Goal: Task Accomplishment & Management: Manage account settings

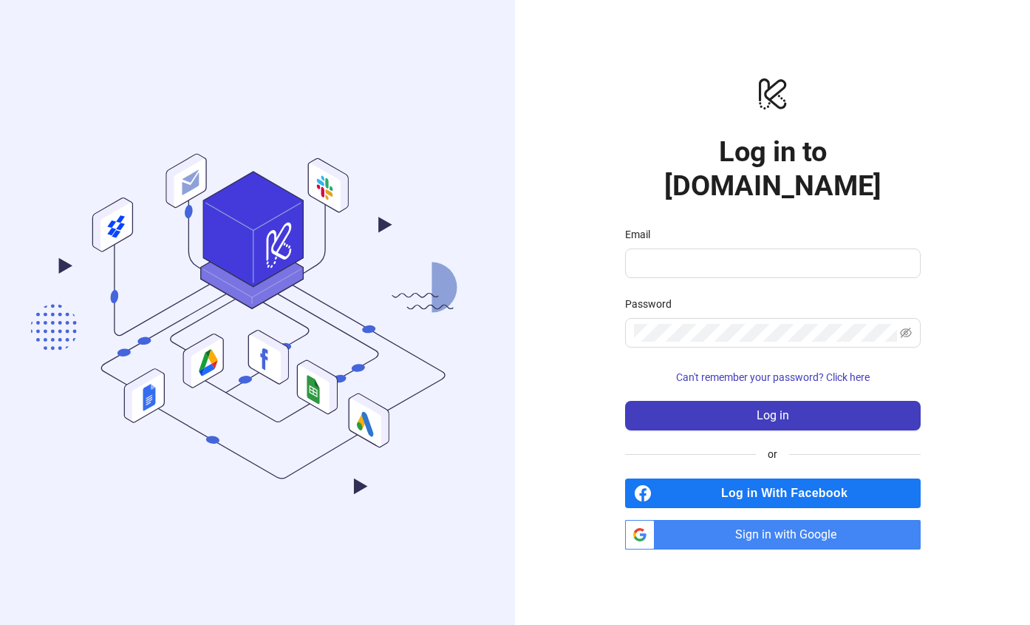
click at [735, 520] on span "Sign in with Google" at bounding box center [791, 535] width 260 height 30
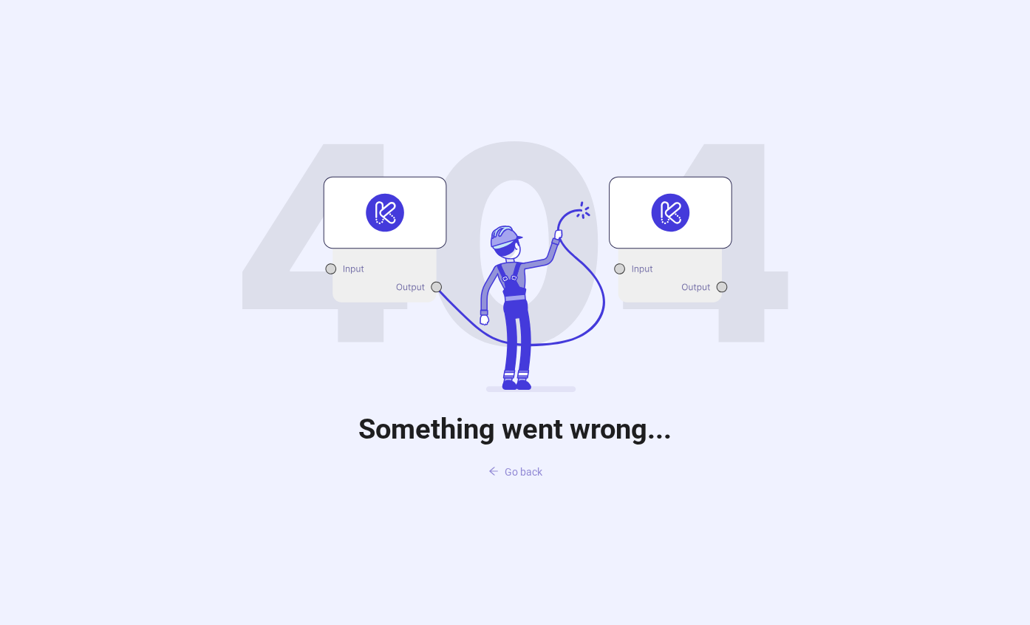
click at [495, 466] on icon "arrow-left" at bounding box center [494, 471] width 10 height 10
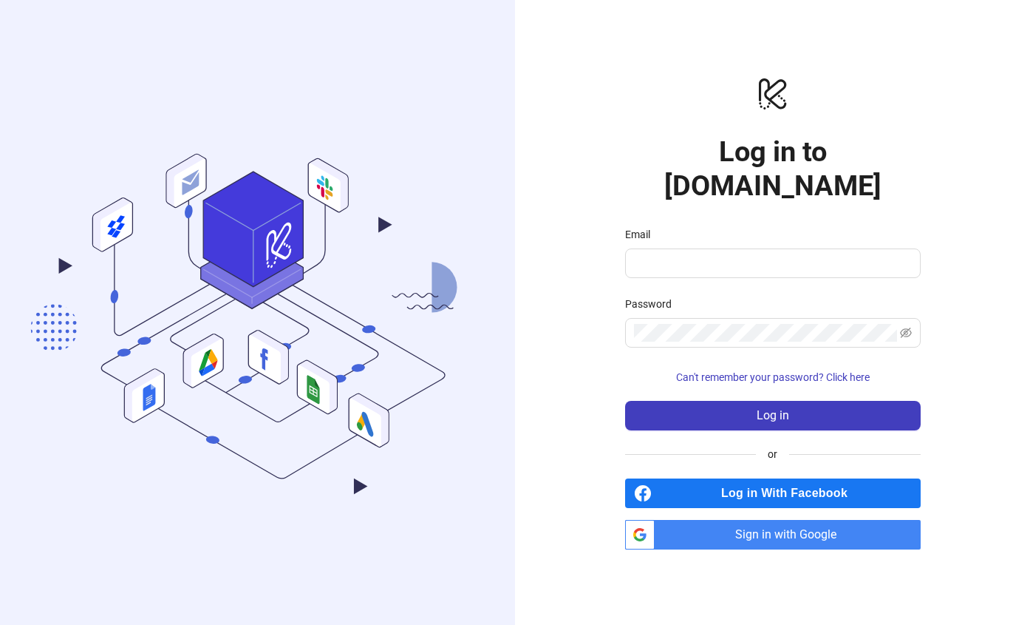
click at [707, 520] on span "Sign in with Google" at bounding box center [791, 535] width 260 height 30
